Goal: Task Accomplishment & Management: Use online tool/utility

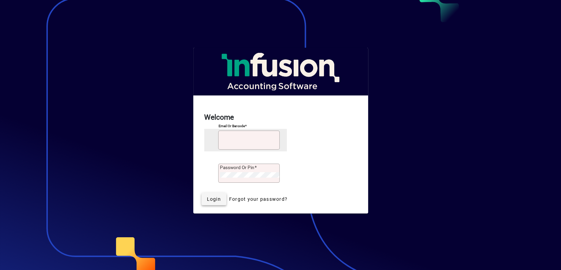
type input "**********"
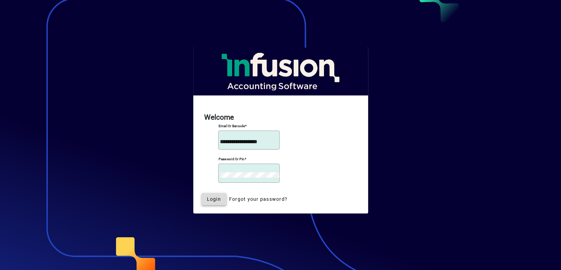
click at [205, 205] on span "submit" at bounding box center [213, 199] width 25 height 16
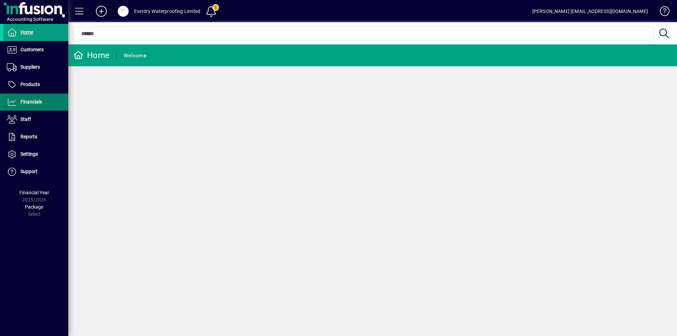
click at [50, 97] on span at bounding box center [35, 102] width 65 height 16
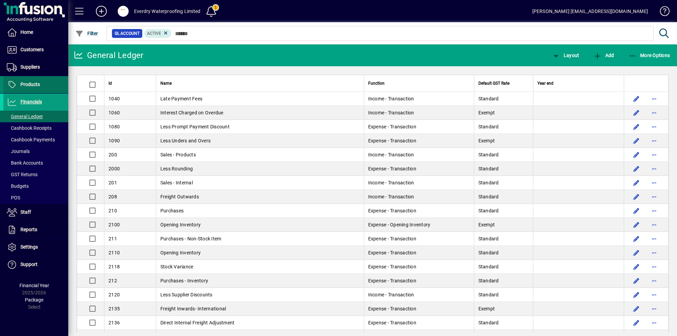
click at [53, 83] on span at bounding box center [35, 84] width 65 height 16
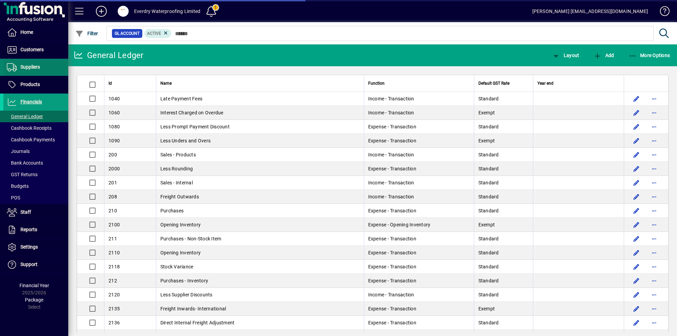
click at [52, 66] on span at bounding box center [35, 67] width 65 height 16
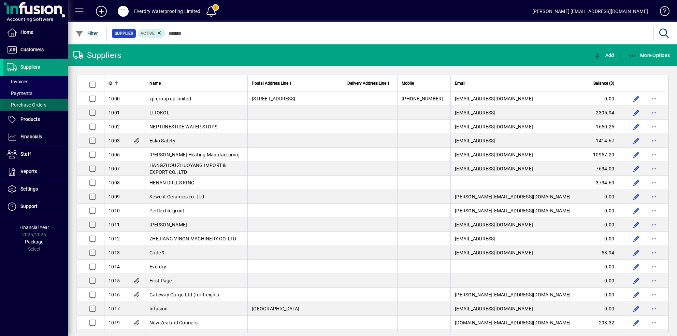
click at [38, 109] on span at bounding box center [35, 105] width 65 height 16
